Goal: Find specific page/section: Find specific page/section

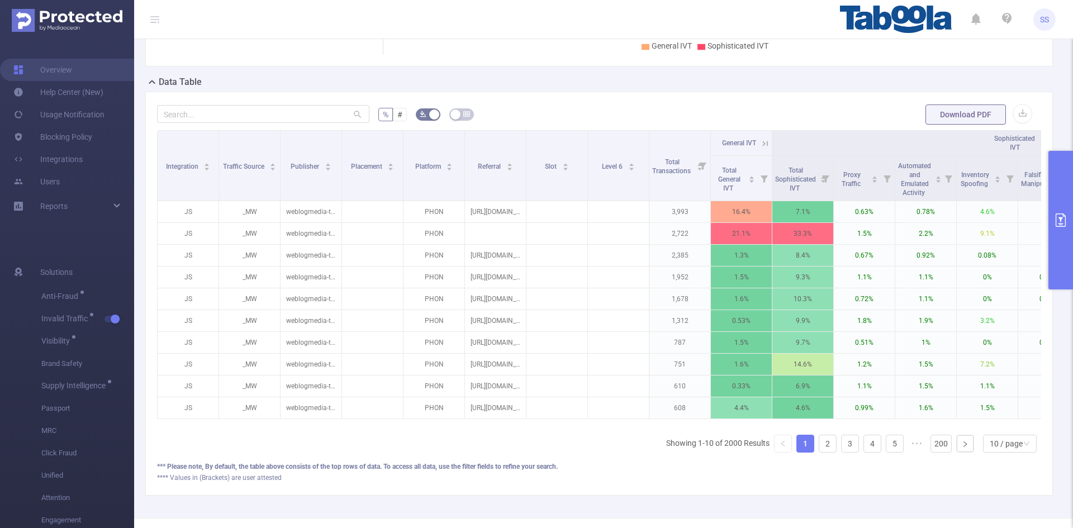
click at [155, 18] on icon at bounding box center [154, 19] width 9 height 9
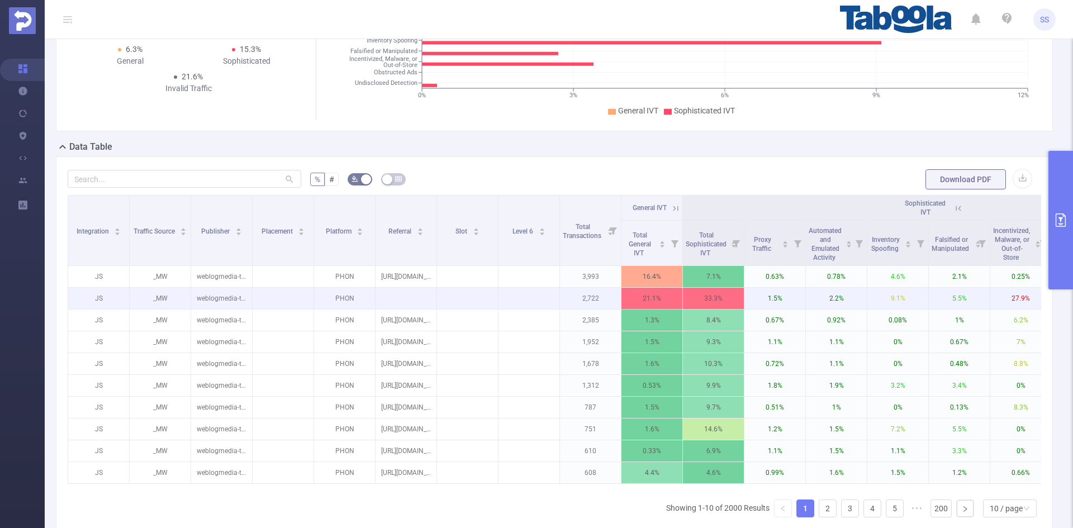
scroll to position [56, 0]
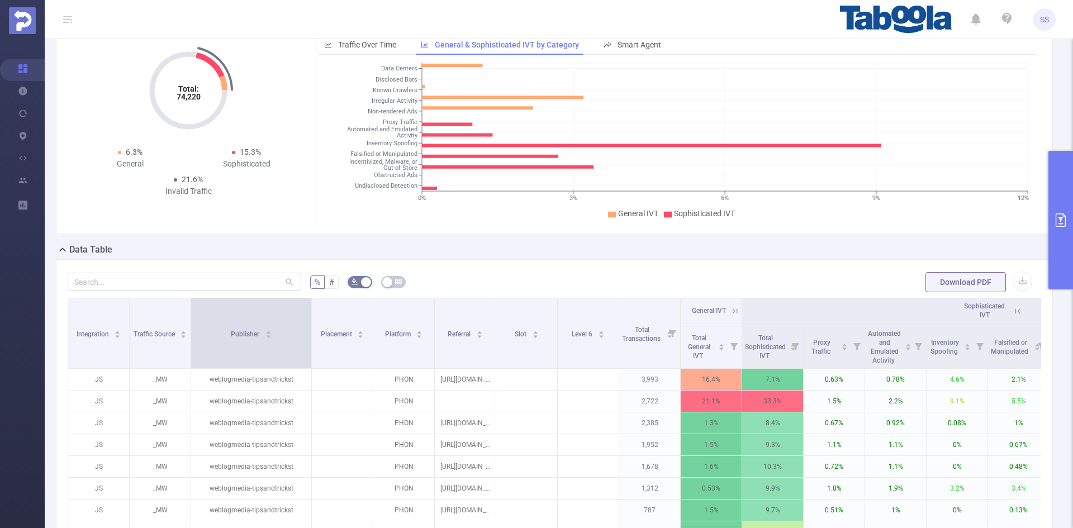
drag, startPoint x: 252, startPoint y: 325, endPoint x: 311, endPoint y: 326, distance: 59.2
click at [311, 326] on span at bounding box center [311, 333] width 6 height 70
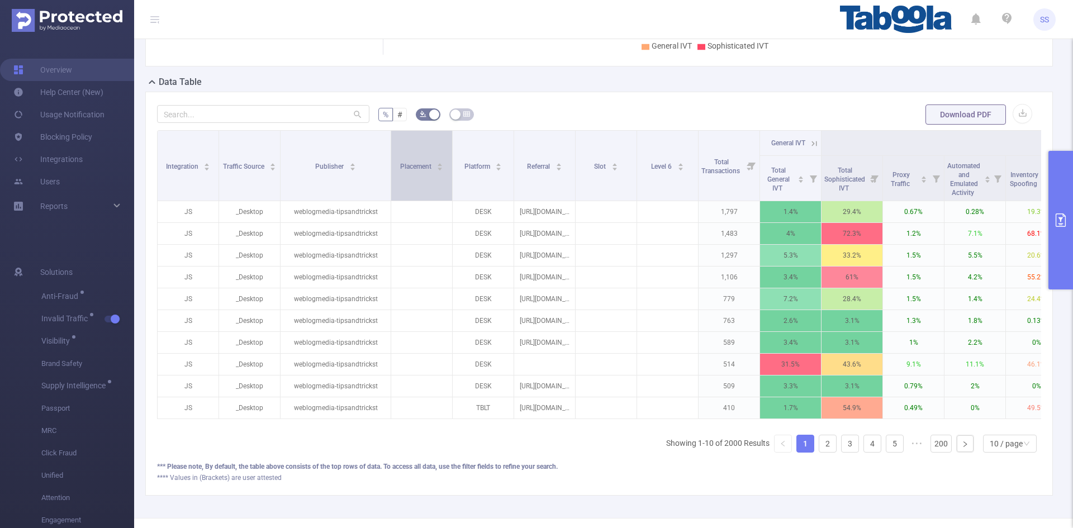
drag, startPoint x: 341, startPoint y: 181, endPoint x: 391, endPoint y: 187, distance: 49.6
click at [391, 187] on span at bounding box center [391, 166] width 6 height 70
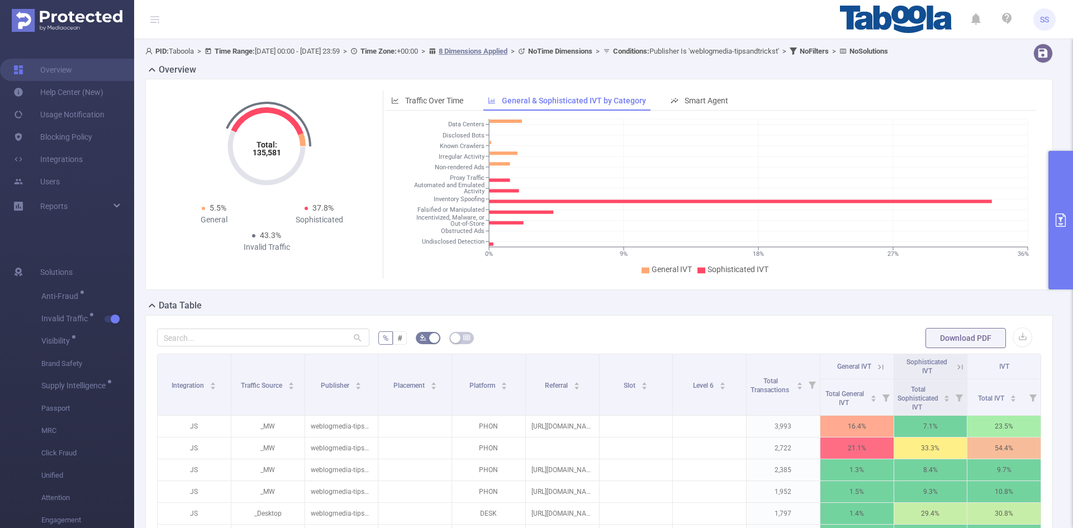
click at [160, 18] on icon at bounding box center [154, 19] width 13 height 39
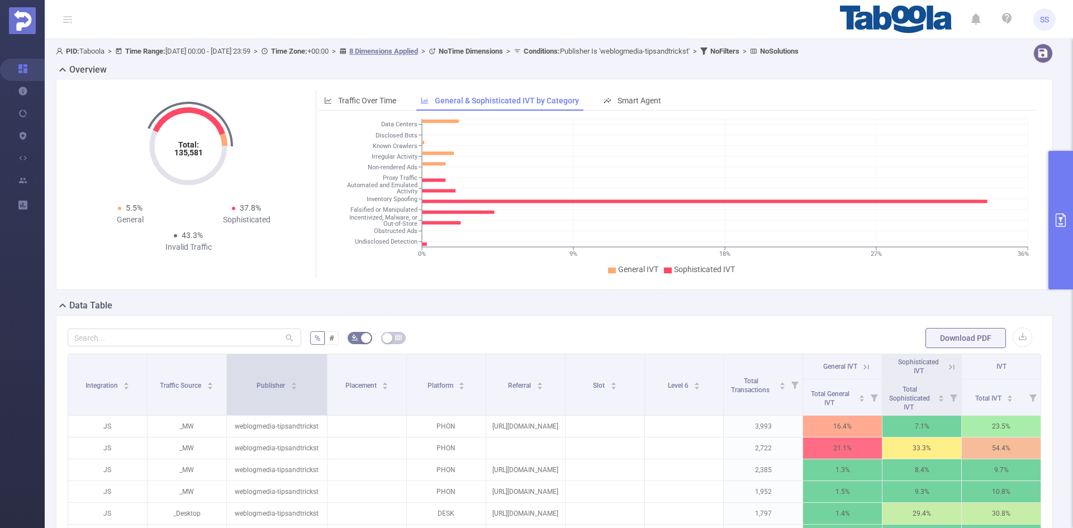
drag, startPoint x: 308, startPoint y: 387, endPoint x: 322, endPoint y: 384, distance: 13.8
click at [324, 384] on span at bounding box center [327, 384] width 6 height 61
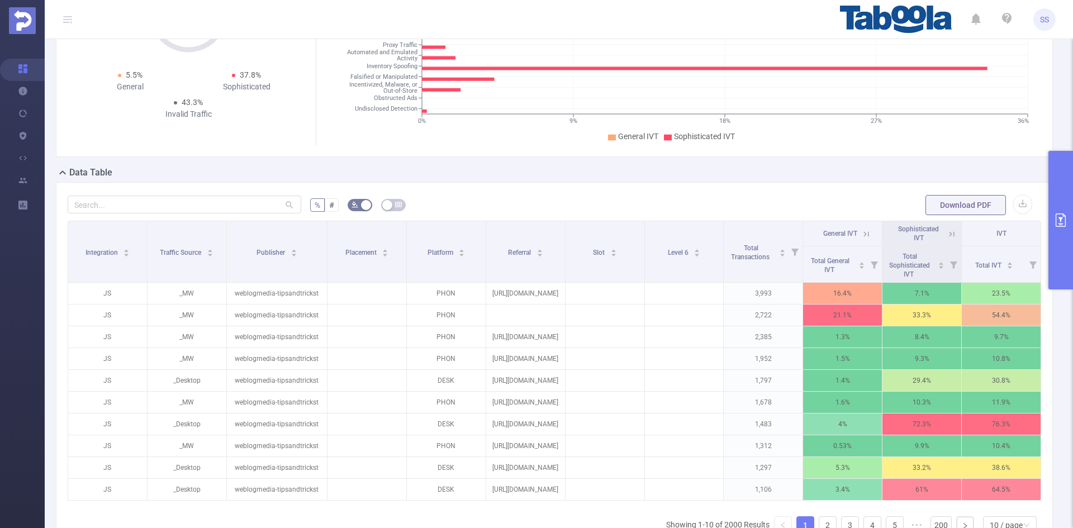
scroll to position [168, 0]
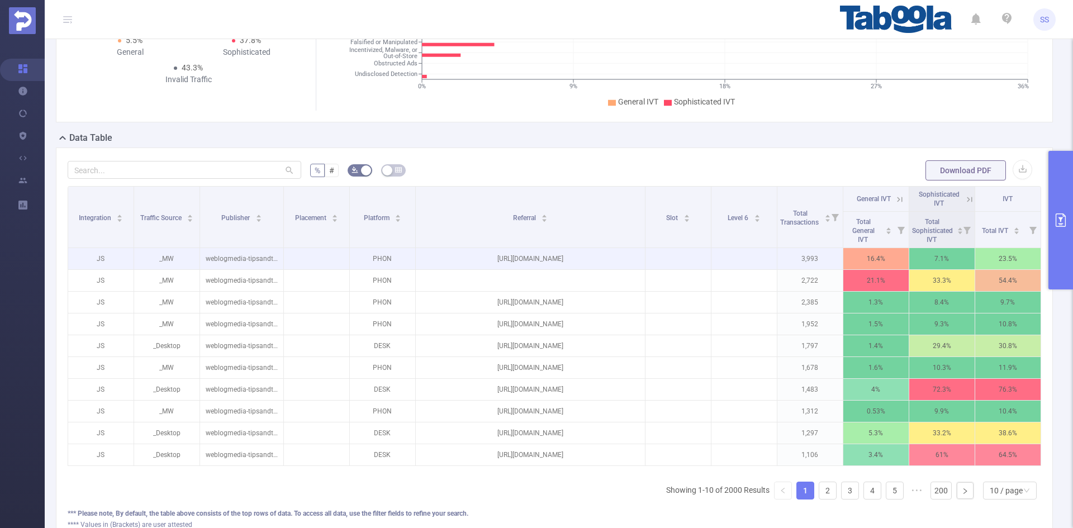
drag, startPoint x: 559, startPoint y: 236, endPoint x: 643, endPoint y: 252, distance: 84.7
click at [643, 252] on table "Integration Traffic Source Publisher Placement Platform Referral Slot Level 6 T…" at bounding box center [555, 326] width 974 height 280
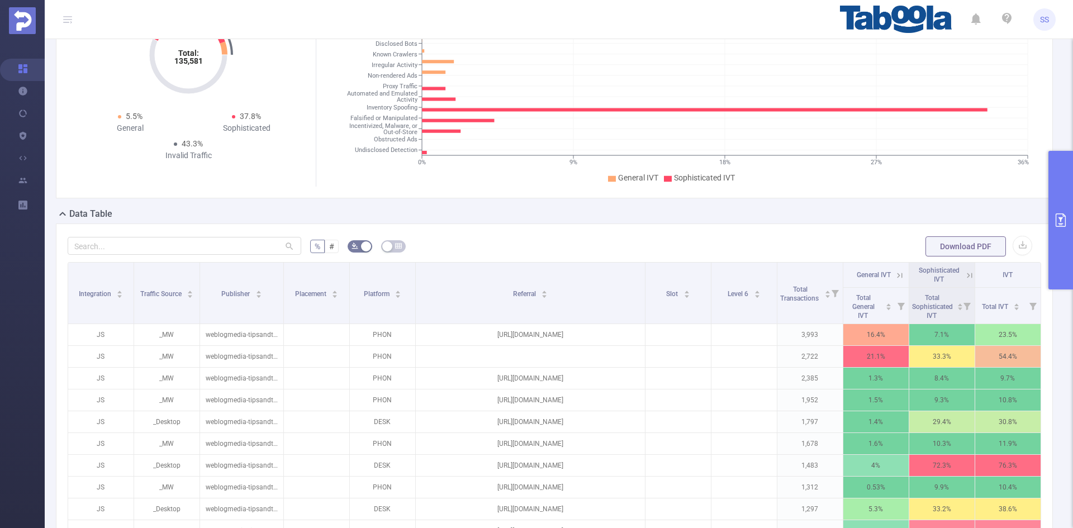
scroll to position [0, 0]
